Goal: Task Accomplishment & Management: Manage account settings

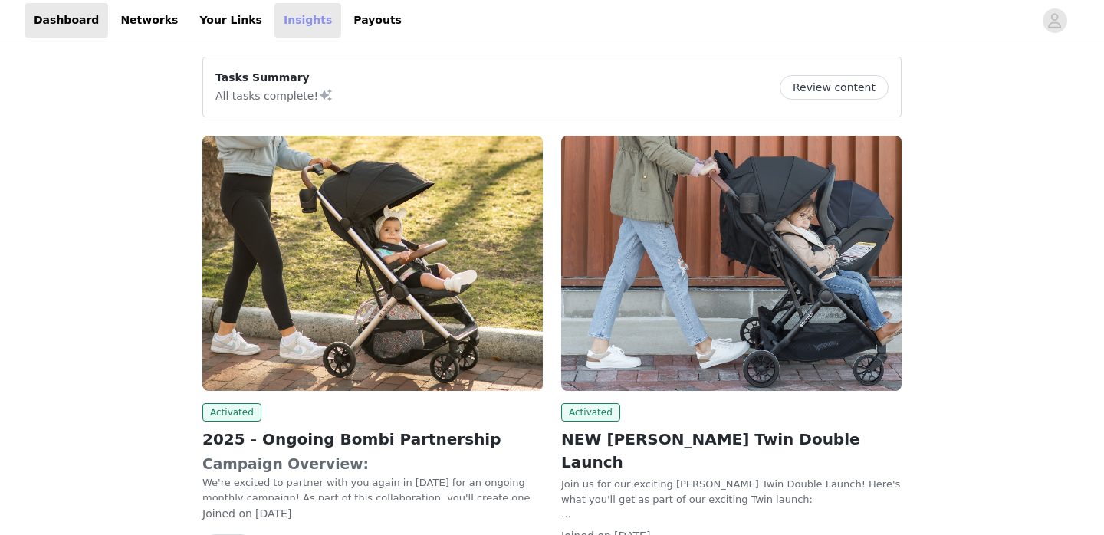
click at [278, 18] on link "Insights" at bounding box center [307, 20] width 67 height 34
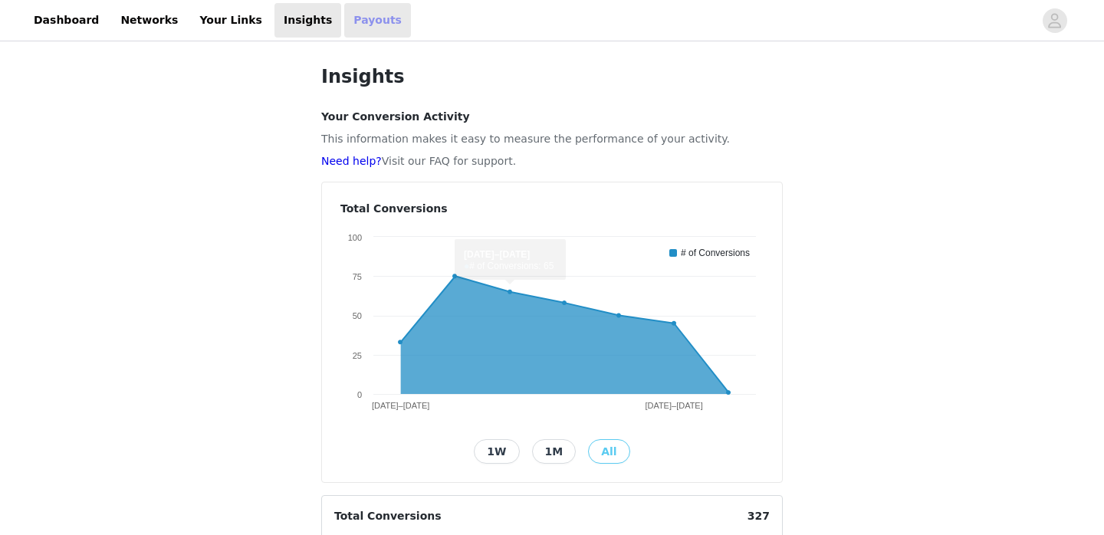
click at [344, 28] on link "Payouts" at bounding box center [377, 20] width 67 height 34
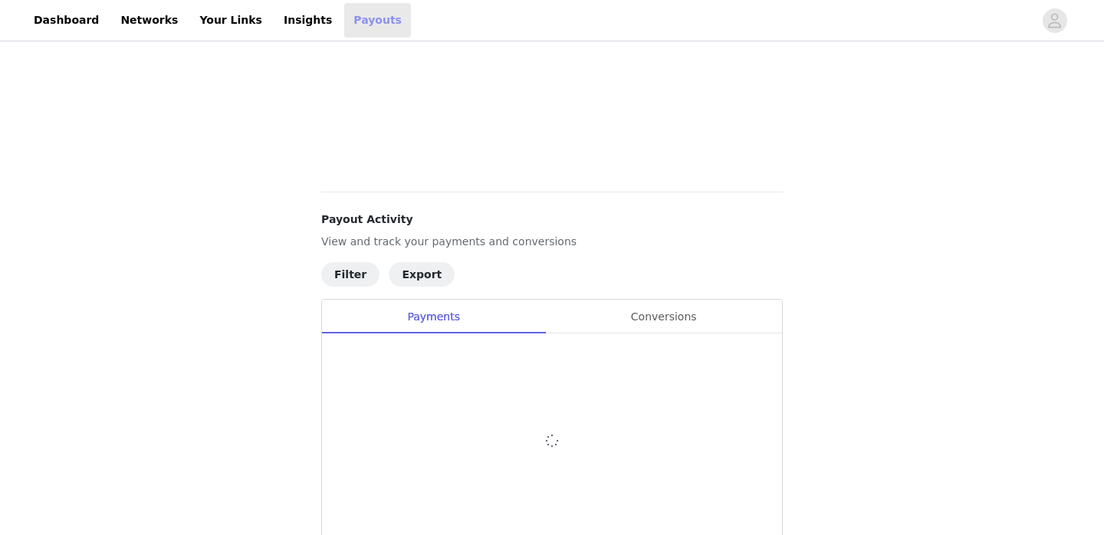
scroll to position [206, 0]
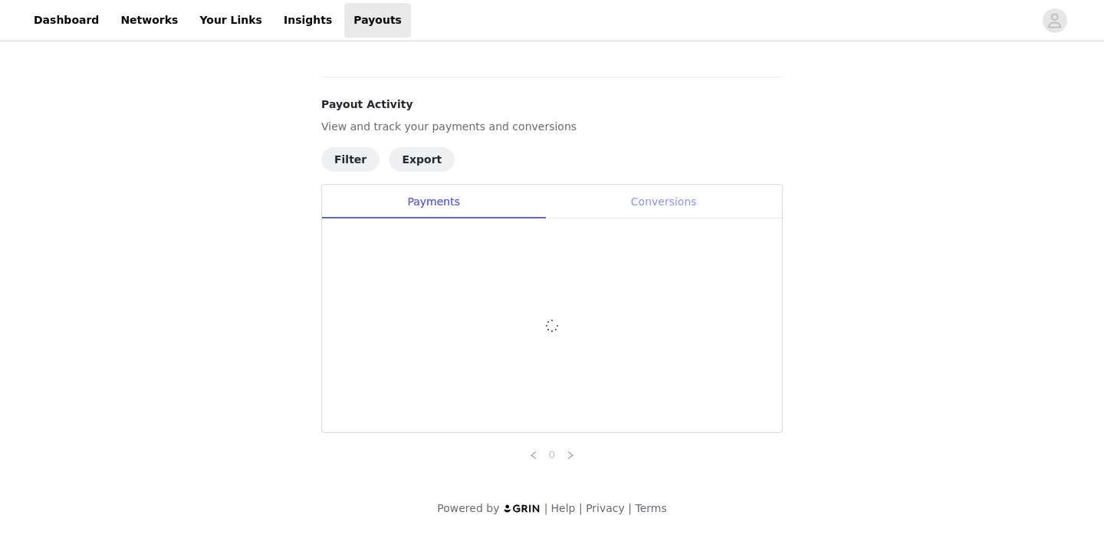
click at [656, 209] on div "Conversions" at bounding box center [663, 202] width 237 height 34
click at [458, 203] on div "Payments" at bounding box center [433, 202] width 223 height 34
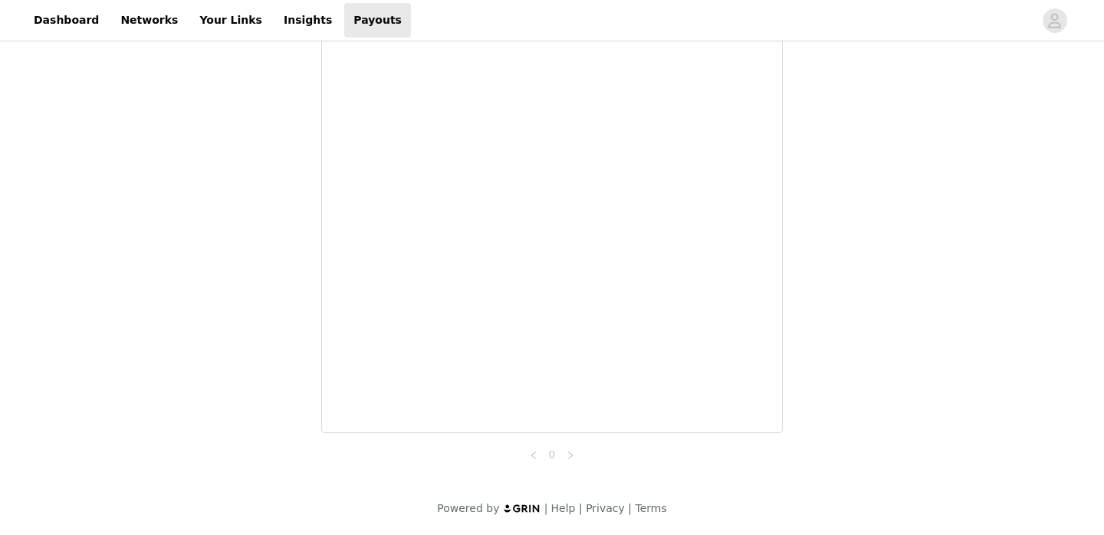
scroll to position [0, 0]
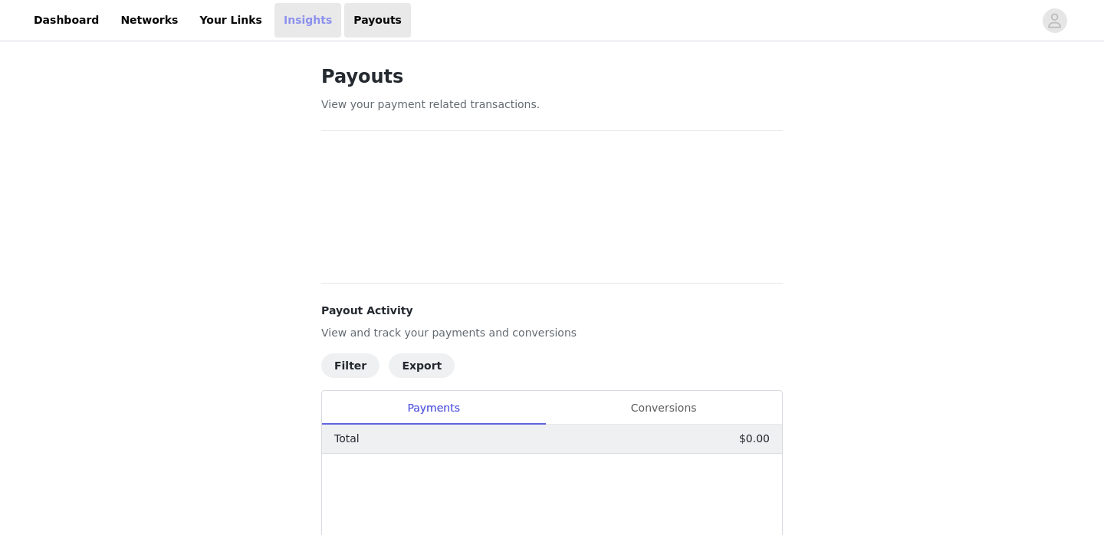
click at [281, 30] on link "Insights" at bounding box center [307, 20] width 67 height 34
